Goal: Navigation & Orientation: Find specific page/section

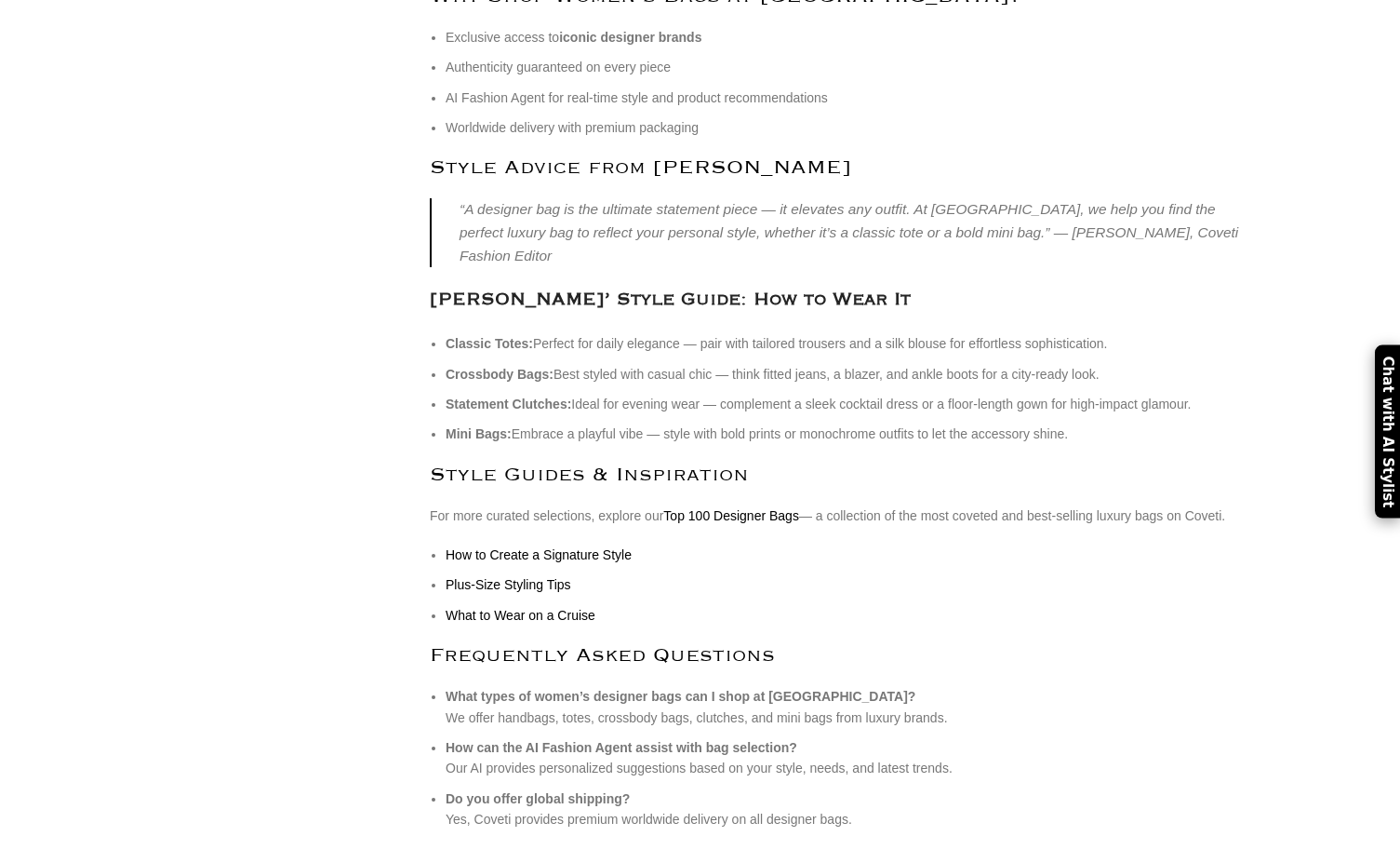
scroll to position [8347, 0]
